Goal: Task Accomplishment & Management: Complete application form

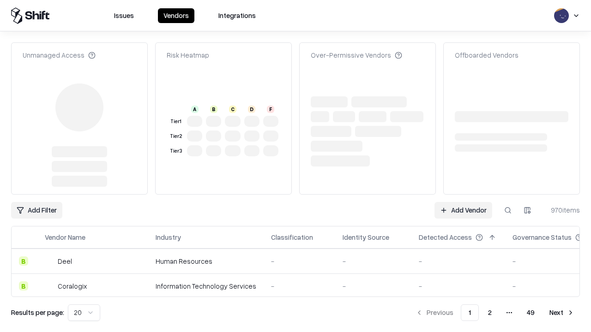
click at [463, 202] on link "Add Vendor" at bounding box center [463, 210] width 58 height 17
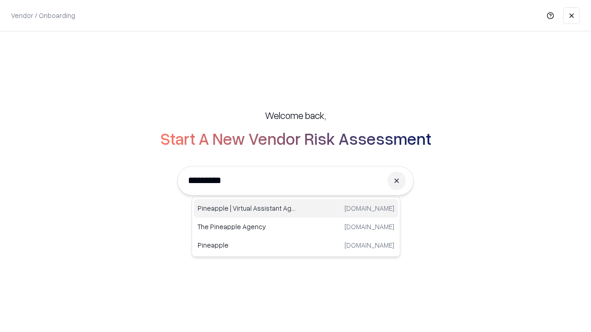
click at [296, 209] on div "Pineapple | Virtual Assistant Agency [DOMAIN_NAME]" at bounding box center [296, 208] width 204 height 18
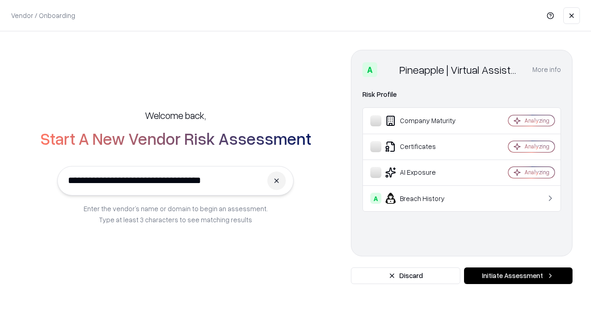
type input "**********"
click at [518, 276] on button "Initiate Assessment" at bounding box center [518, 276] width 108 height 17
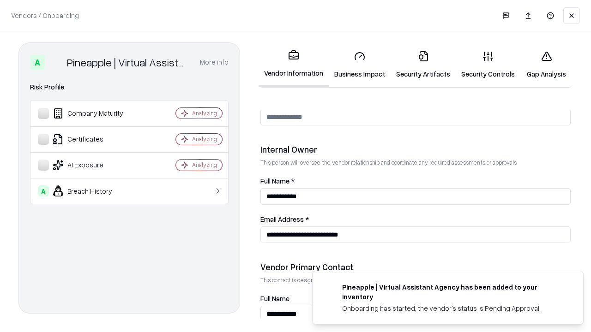
scroll to position [478, 0]
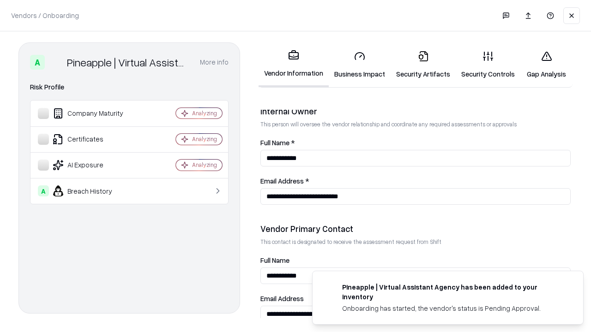
click at [423, 65] on link "Security Artifacts" at bounding box center [422, 64] width 65 height 43
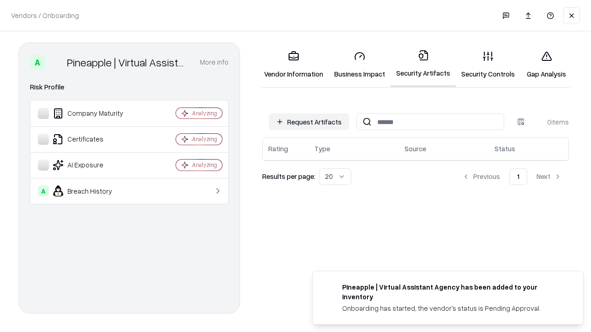
click at [309, 122] on button "Request Artifacts" at bounding box center [309, 122] width 80 height 17
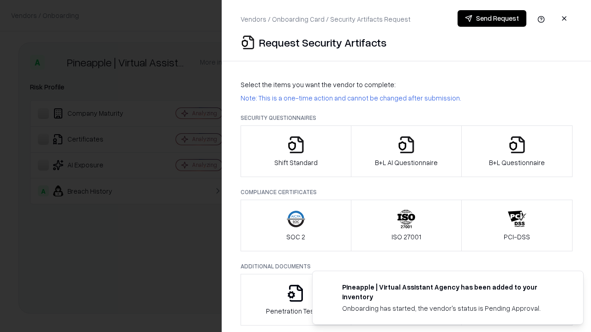
click at [516, 151] on icon "button" at bounding box center [517, 145] width 18 height 18
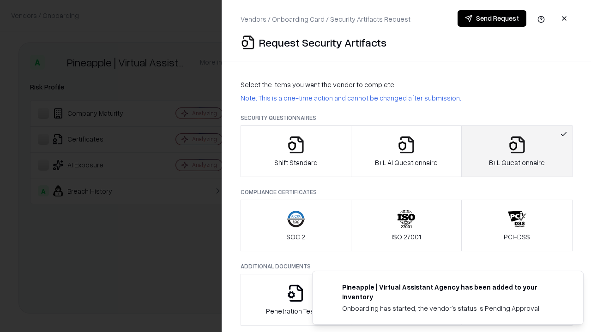
click at [406, 151] on icon "button" at bounding box center [406, 145] width 18 height 18
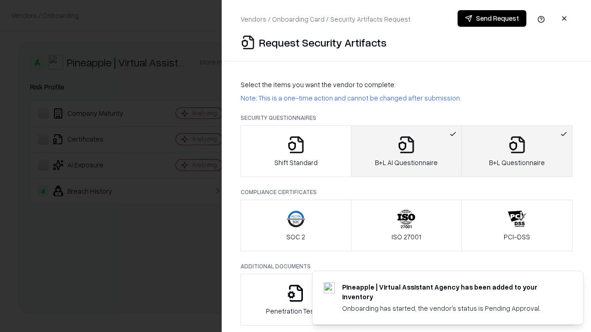
click at [492, 18] on button "Send Request" at bounding box center [491, 18] width 69 height 17
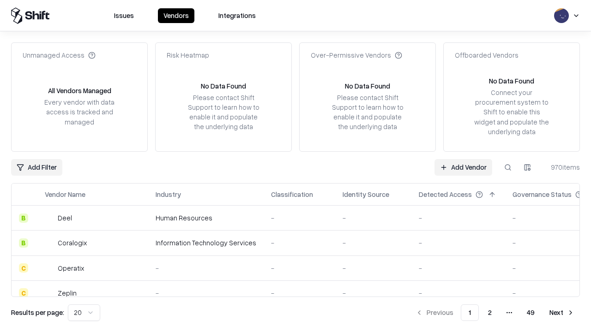
click at [508, 167] on button at bounding box center [507, 167] width 17 height 17
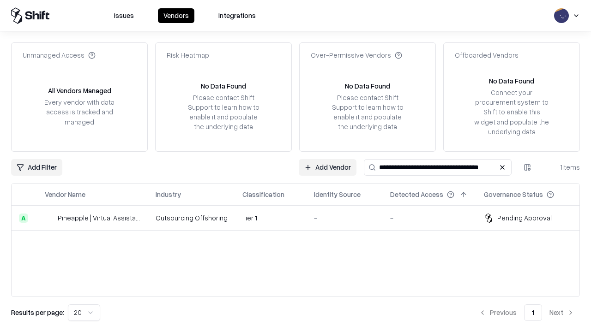
type input "**********"
click at [301, 218] on td "Tier 1" at bounding box center [271, 218] width 72 height 25
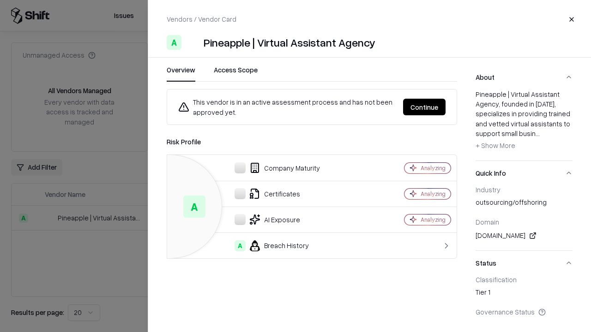
click at [424, 107] on button "Continue" at bounding box center [424, 107] width 42 height 17
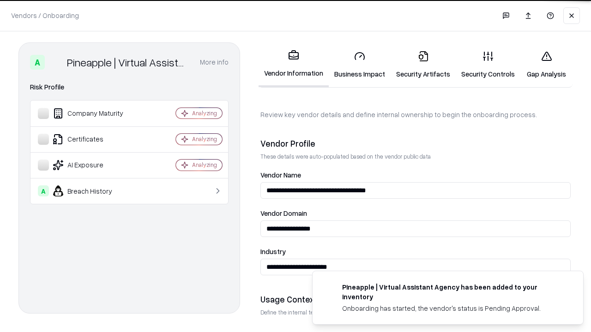
click at [423, 65] on link "Security Artifacts" at bounding box center [422, 64] width 65 height 43
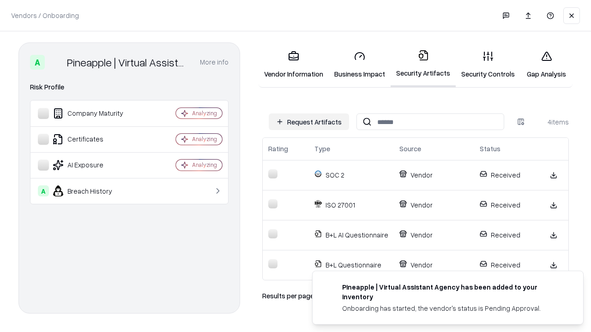
click at [546, 65] on link "Gap Analysis" at bounding box center [546, 64] width 52 height 43
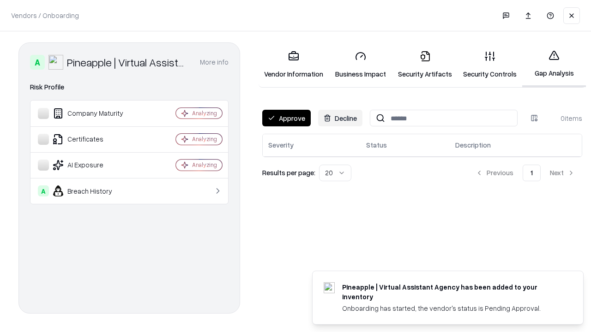
click at [286, 118] on button "Approve" at bounding box center [286, 118] width 48 height 17
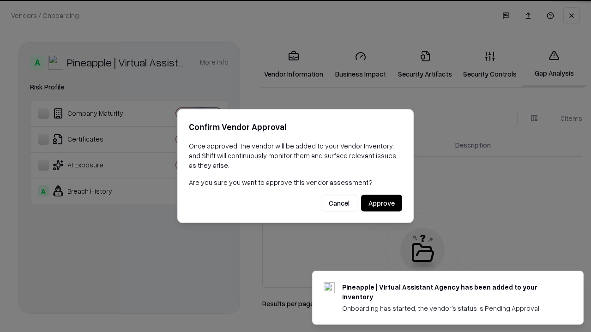
click at [381, 203] on button "Approve" at bounding box center [381, 203] width 41 height 17
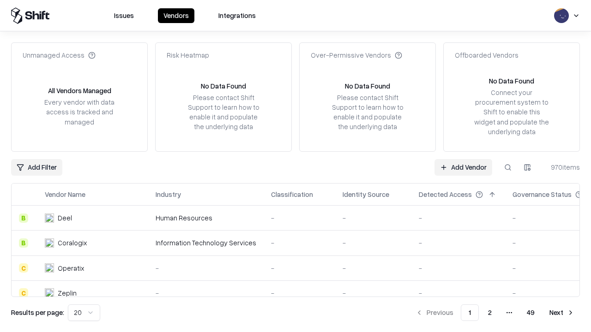
type input "**********"
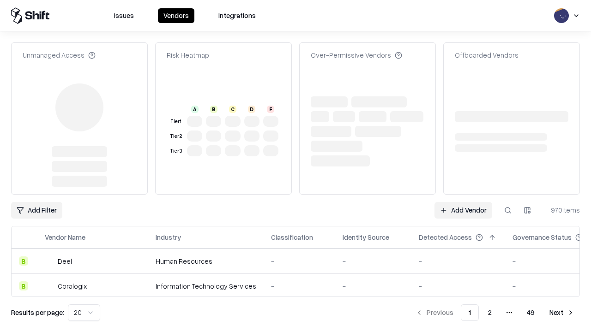
click at [463, 202] on link "Add Vendor" at bounding box center [463, 210] width 58 height 17
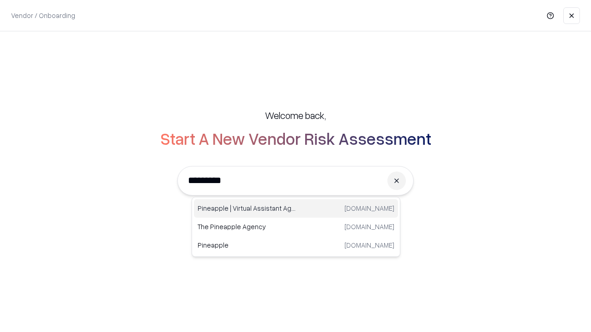
click at [296, 209] on div "Pineapple | Virtual Assistant Agency [DOMAIN_NAME]" at bounding box center [296, 208] width 204 height 18
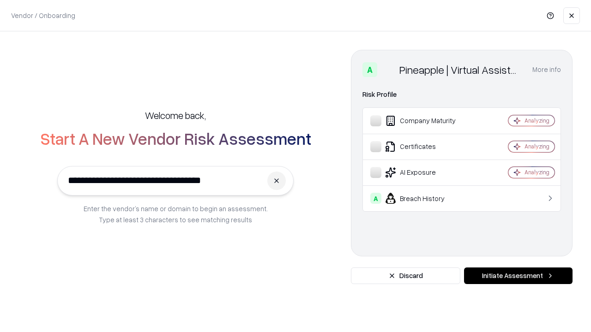
type input "**********"
click at [518, 276] on button "Initiate Assessment" at bounding box center [518, 276] width 108 height 17
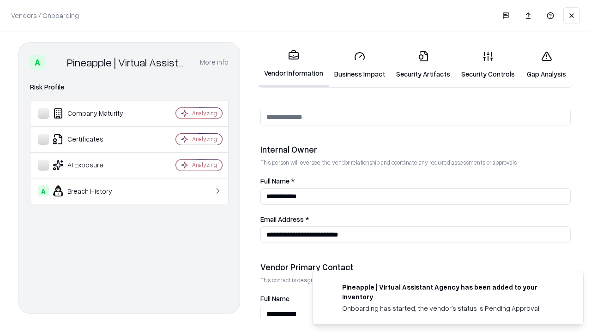
scroll to position [478, 0]
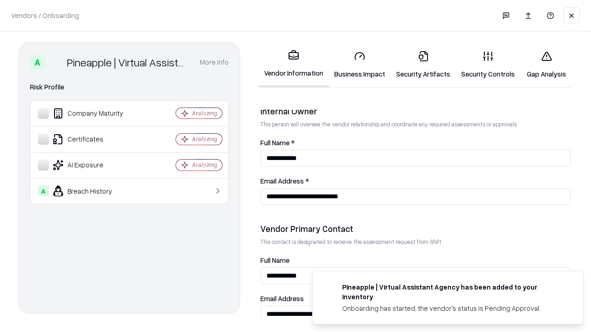
click at [546, 65] on link "Gap Analysis" at bounding box center [546, 64] width 52 height 43
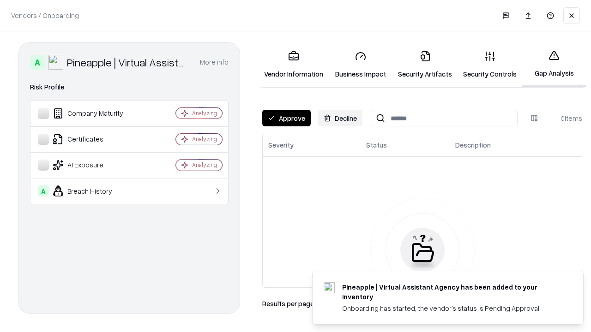
click at [286, 118] on button "Approve" at bounding box center [286, 118] width 48 height 17
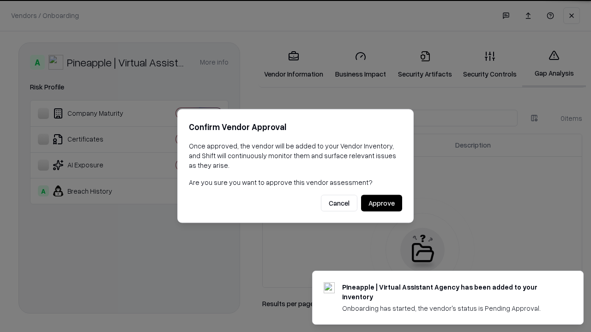
click at [381, 203] on button "Approve" at bounding box center [381, 203] width 41 height 17
